Goal: Navigation & Orientation: Find specific page/section

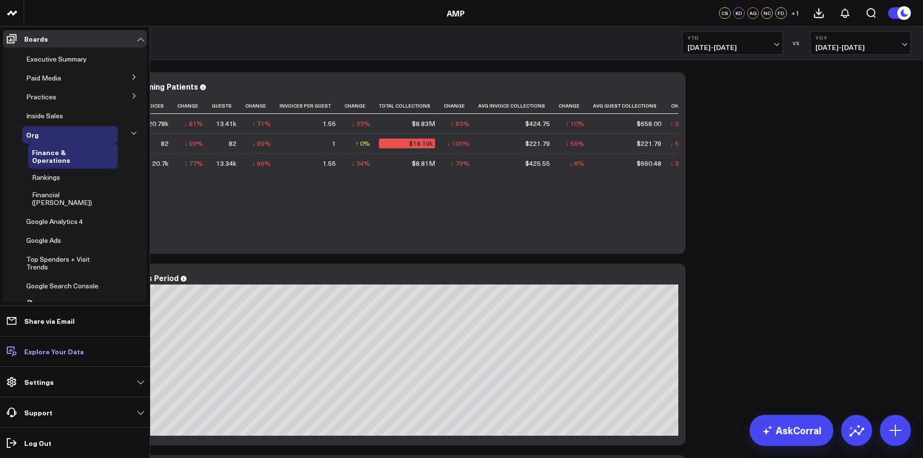
click at [30, 348] on p "Explore Your Data" at bounding box center [54, 351] width 60 height 8
click at [38, 441] on p "Log Out" at bounding box center [37, 443] width 27 height 8
click at [52, 353] on p "Explore Your Data" at bounding box center [54, 351] width 60 height 8
